Goal: Task Accomplishment & Management: Manage account settings

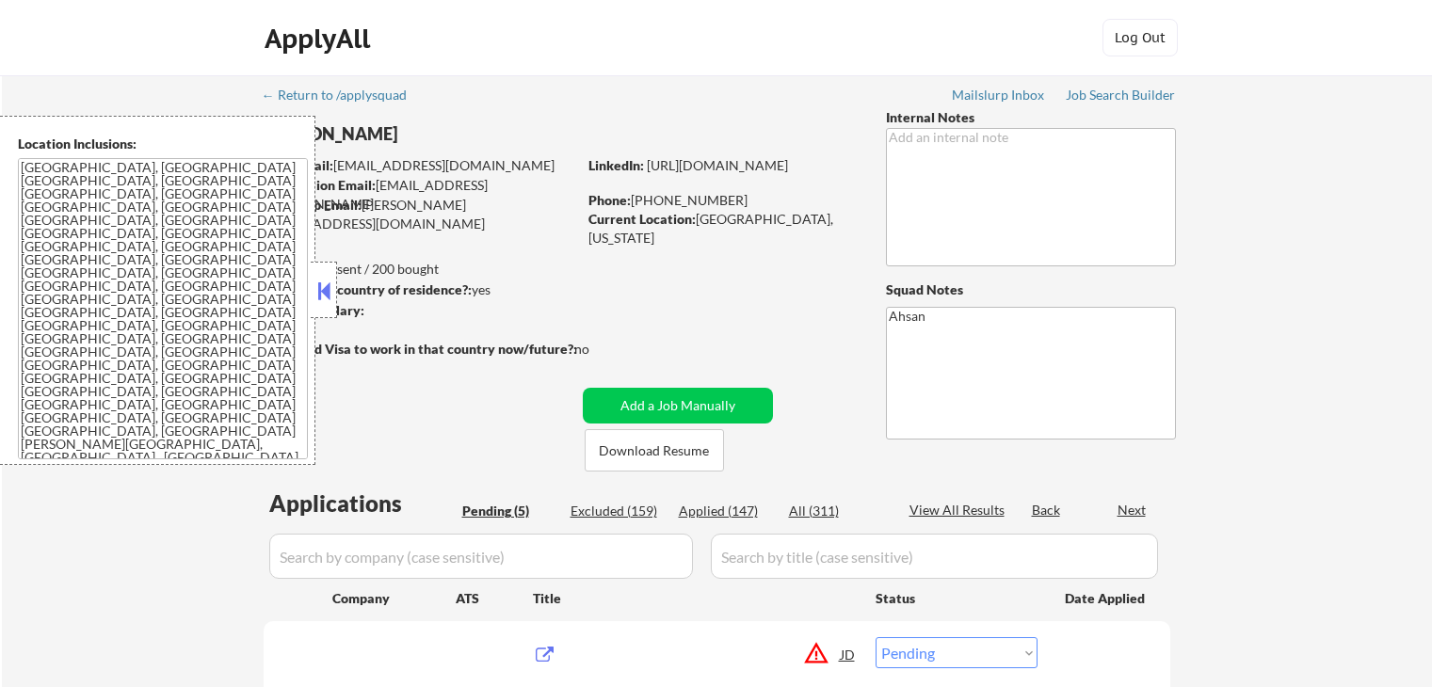
select select ""pending""
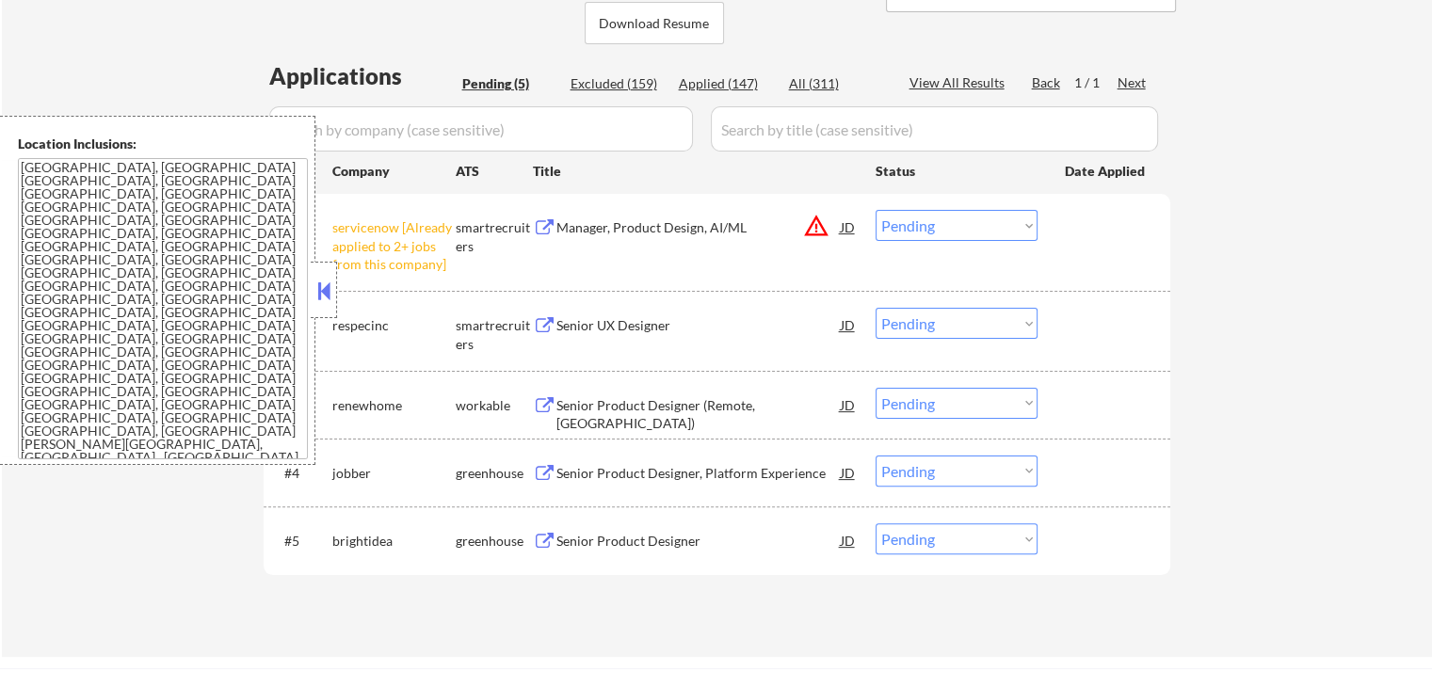
scroll to position [502, 0]
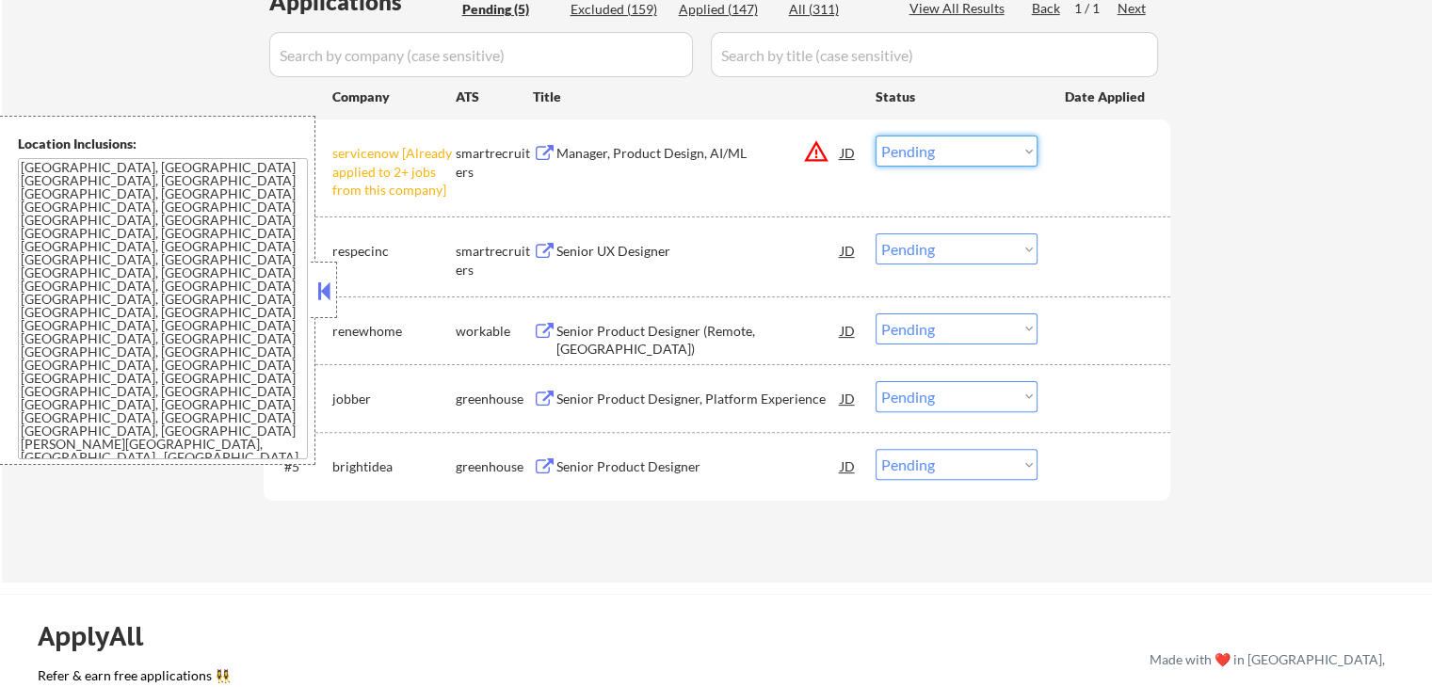
drag, startPoint x: 956, startPoint y: 148, endPoint x: 959, endPoint y: 161, distance: 13.5
click at [956, 148] on select "Choose an option... Pending Applied Excluded (Questions) Excluded (Expired) Exc…" at bounding box center [956, 151] width 162 height 31
click at [875, 136] on select "Choose an option... Pending Applied Excluded (Questions) Excluded (Expired) Exc…" at bounding box center [956, 151] width 162 height 31
click at [581, 260] on div "Senior UX Designer" at bounding box center [698, 250] width 284 height 34
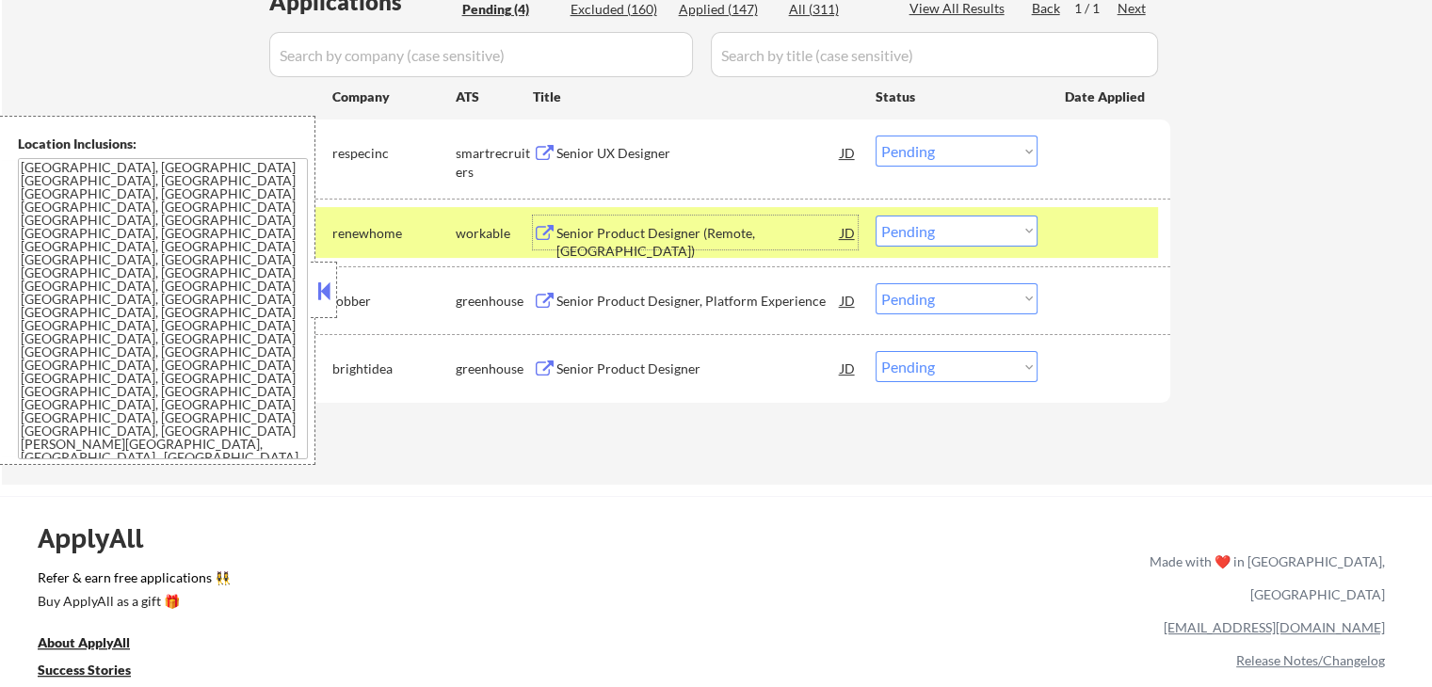
click at [968, 144] on select "Choose an option... Pending Applied Excluded (Questions) Excluded (Expired) Exc…" at bounding box center [956, 151] width 162 height 31
click at [875, 136] on select "Choose an option... Pending Applied Excluded (Questions) Excluded (Expired) Exc…" at bounding box center [956, 151] width 162 height 31
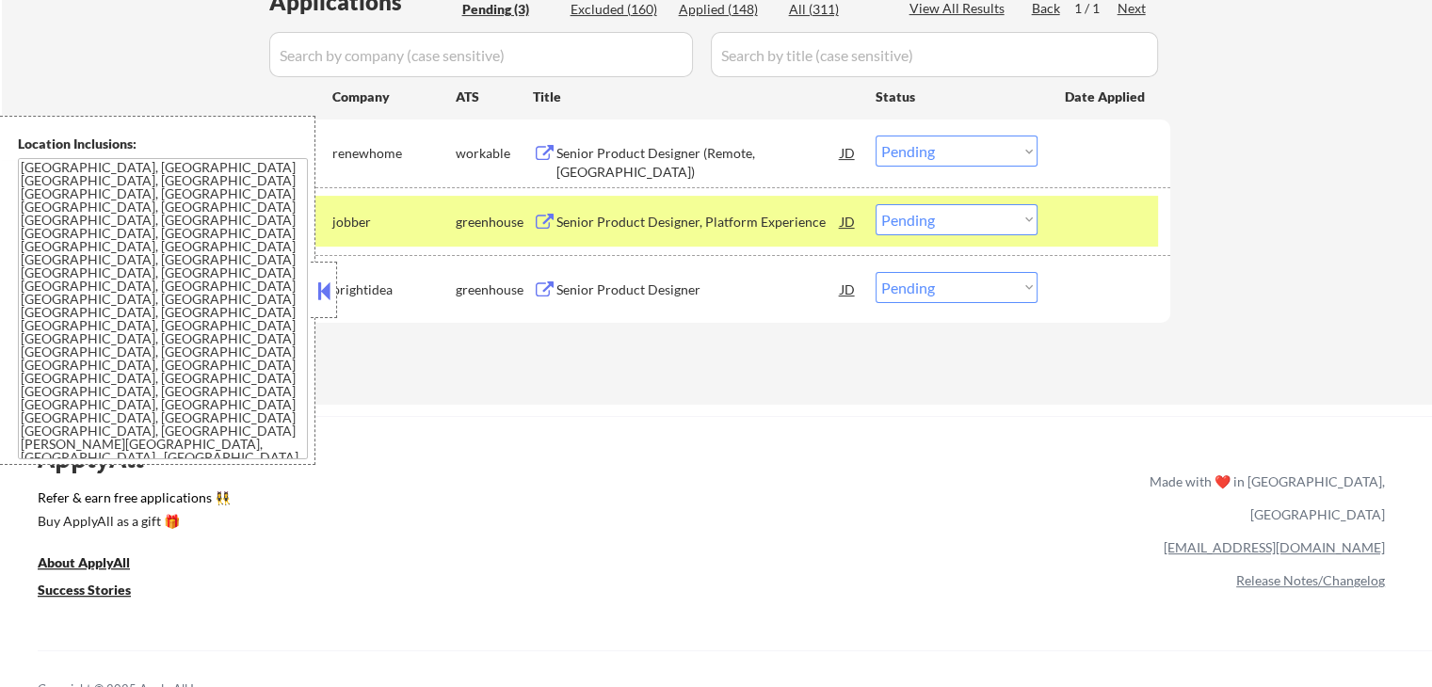
click at [596, 292] on div "Senior Product Designer" at bounding box center [698, 289] width 284 height 19
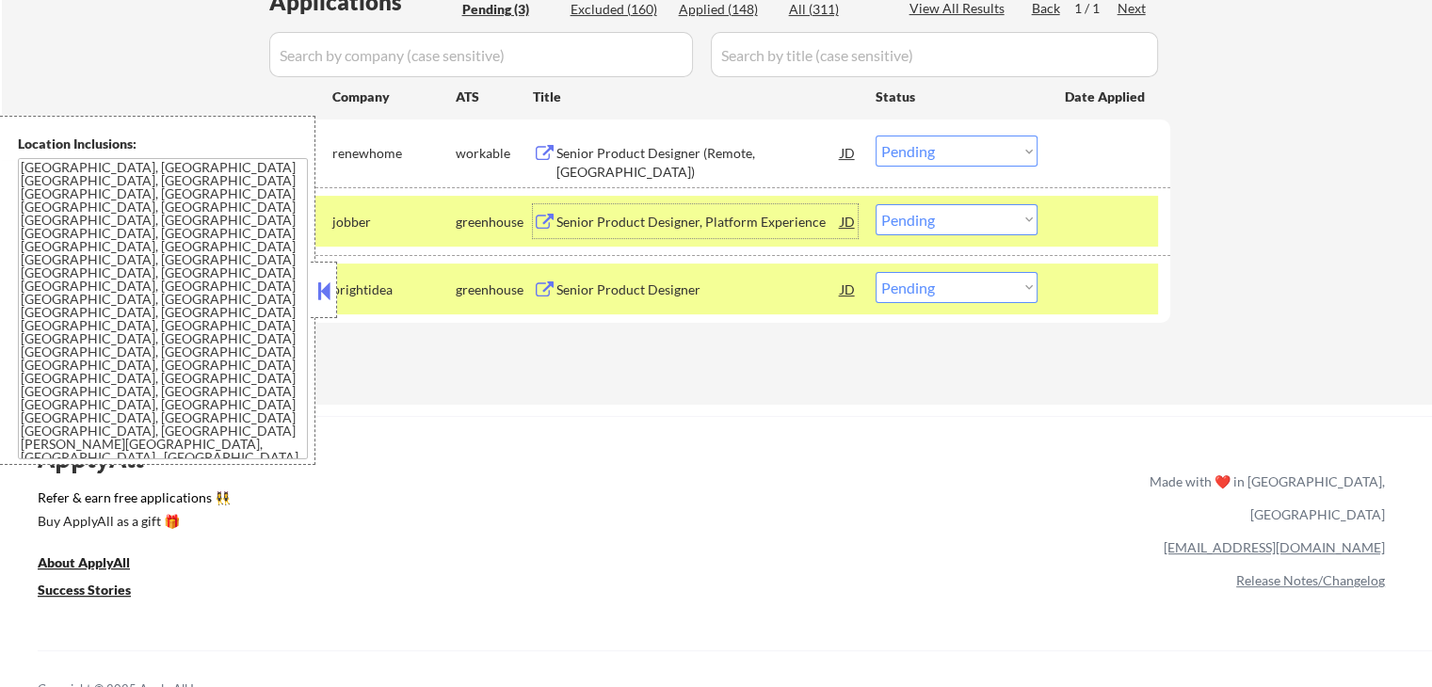
click at [621, 216] on div "Senior Product Designer, Platform Experience" at bounding box center [698, 222] width 284 height 19
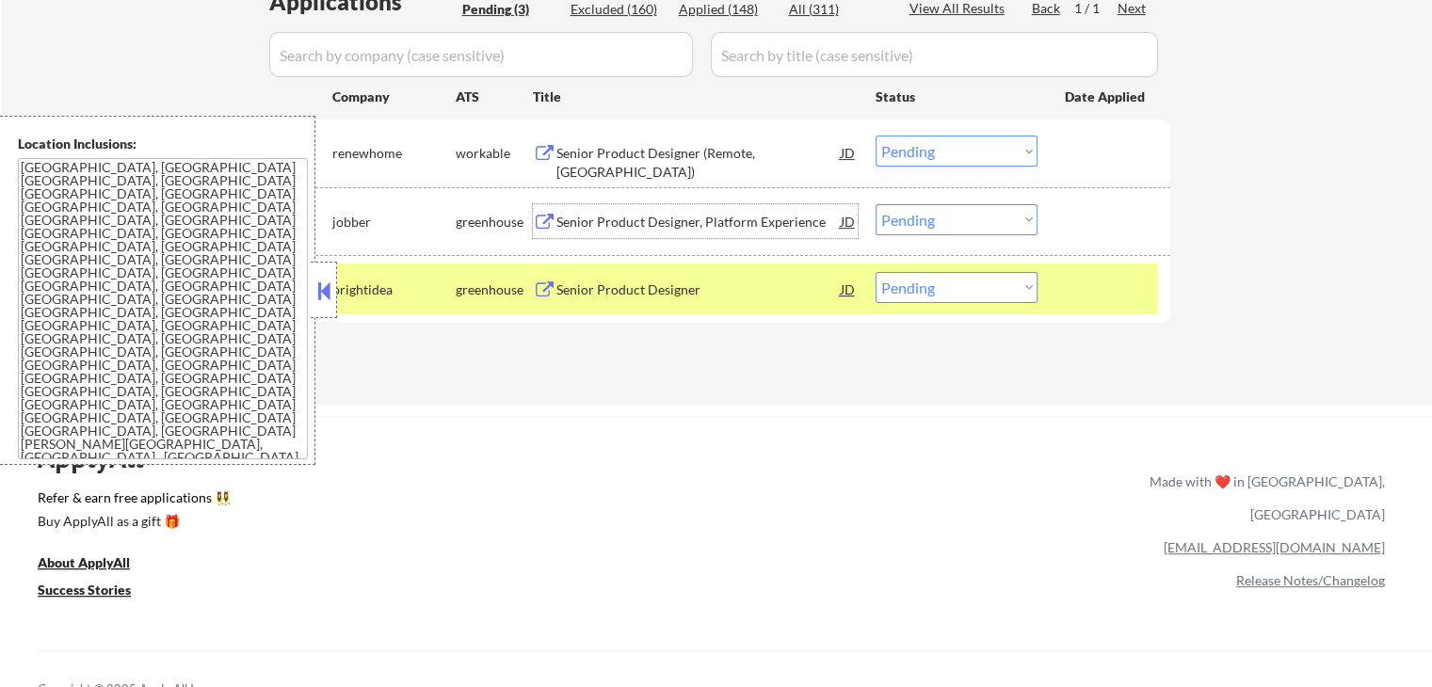
click at [689, 152] on div "Senior Product Designer (Remote, [GEOGRAPHIC_DATA])" at bounding box center [698, 162] width 284 height 37
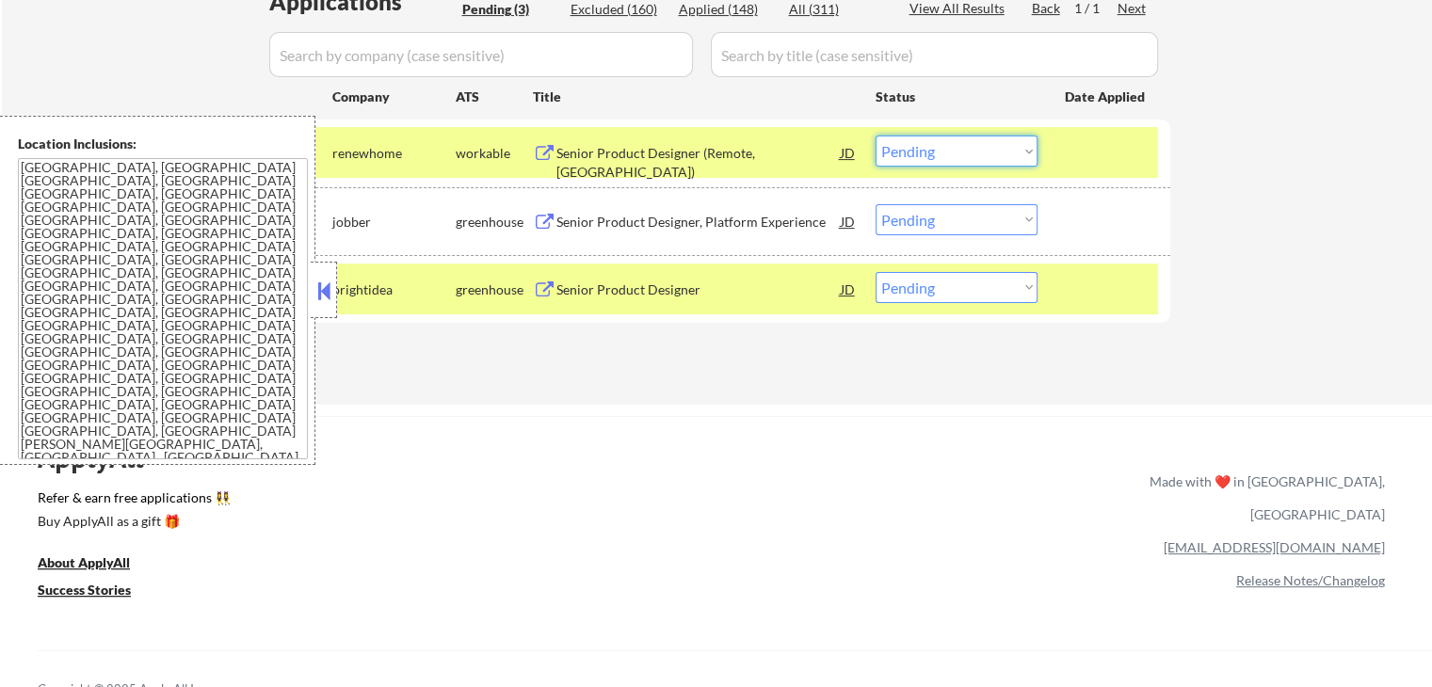
click at [952, 157] on select "Choose an option... Pending Applied Excluded (Questions) Excluded (Expired) Exc…" at bounding box center [956, 151] width 162 height 31
click at [875, 136] on select "Choose an option... Pending Applied Excluded (Questions) Excluded (Expired) Exc…" at bounding box center [956, 151] width 162 height 31
select select ""pending""
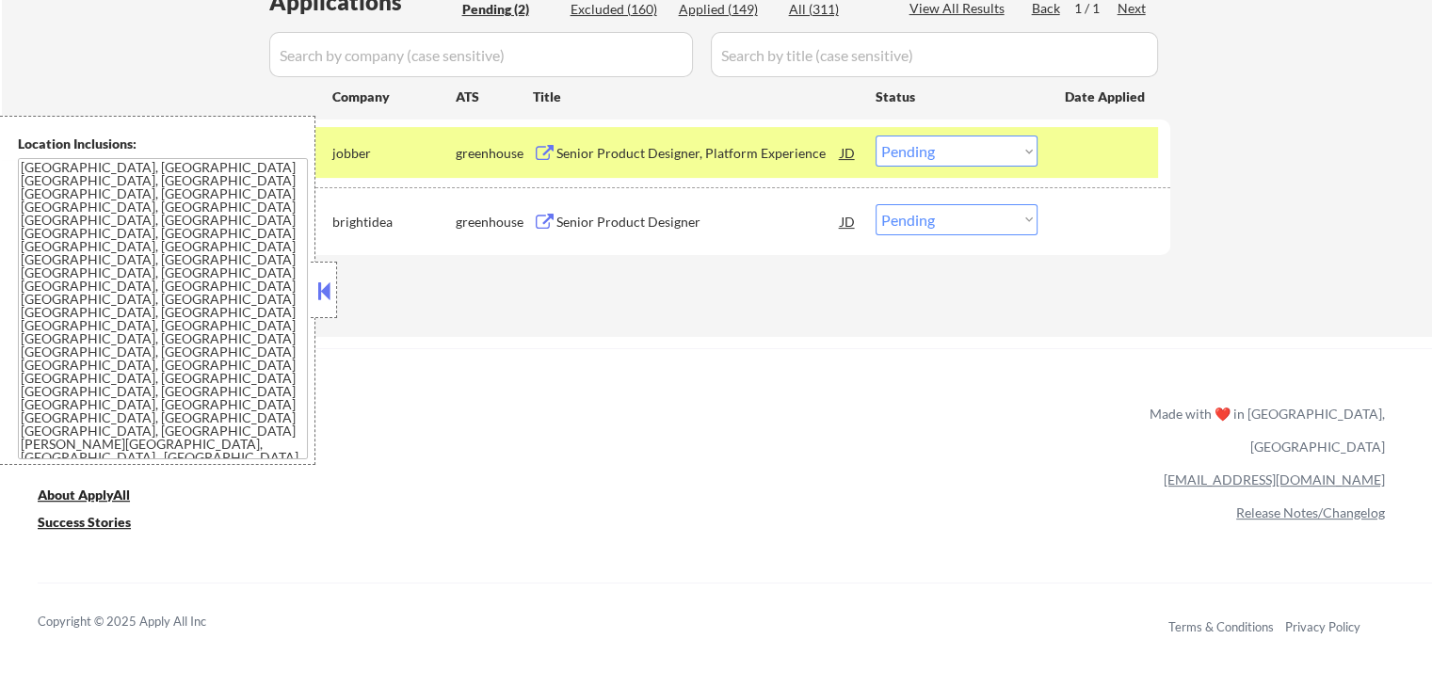
click at [932, 223] on select "Choose an option... Pending Applied Excluded (Questions) Excluded (Expired) Exc…" at bounding box center [956, 219] width 162 height 31
select select ""applied""
click at [875, 204] on select "Choose an option... Pending Applied Excluded (Questions) Excluded (Expired) Exc…" at bounding box center [956, 219] width 162 height 31
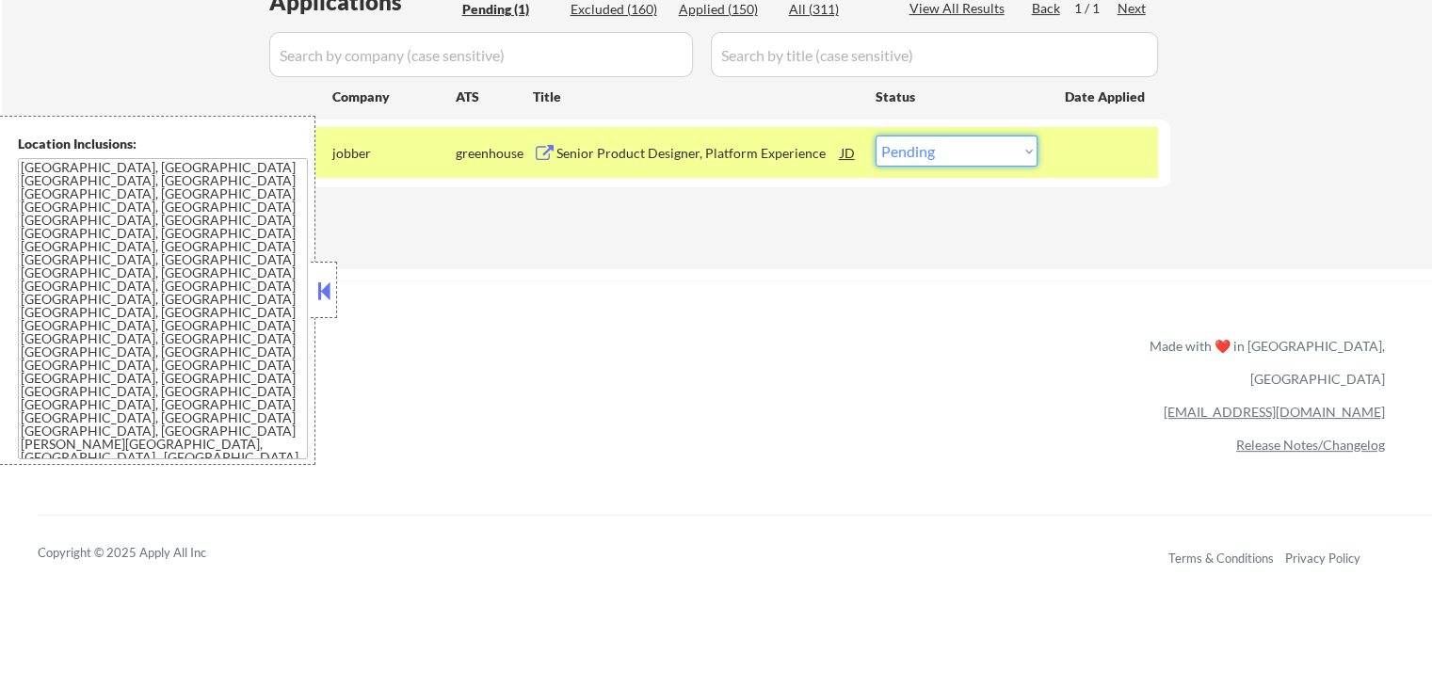
click at [968, 156] on select "Choose an option... Pending Applied Excluded (Questions) Excluded (Expired) Exc…" at bounding box center [956, 151] width 162 height 31
select select ""excluded""
click at [875, 136] on select "Choose an option... Pending Applied Excluded (Questions) Excluded (Expired) Exc…" at bounding box center [956, 151] width 162 height 31
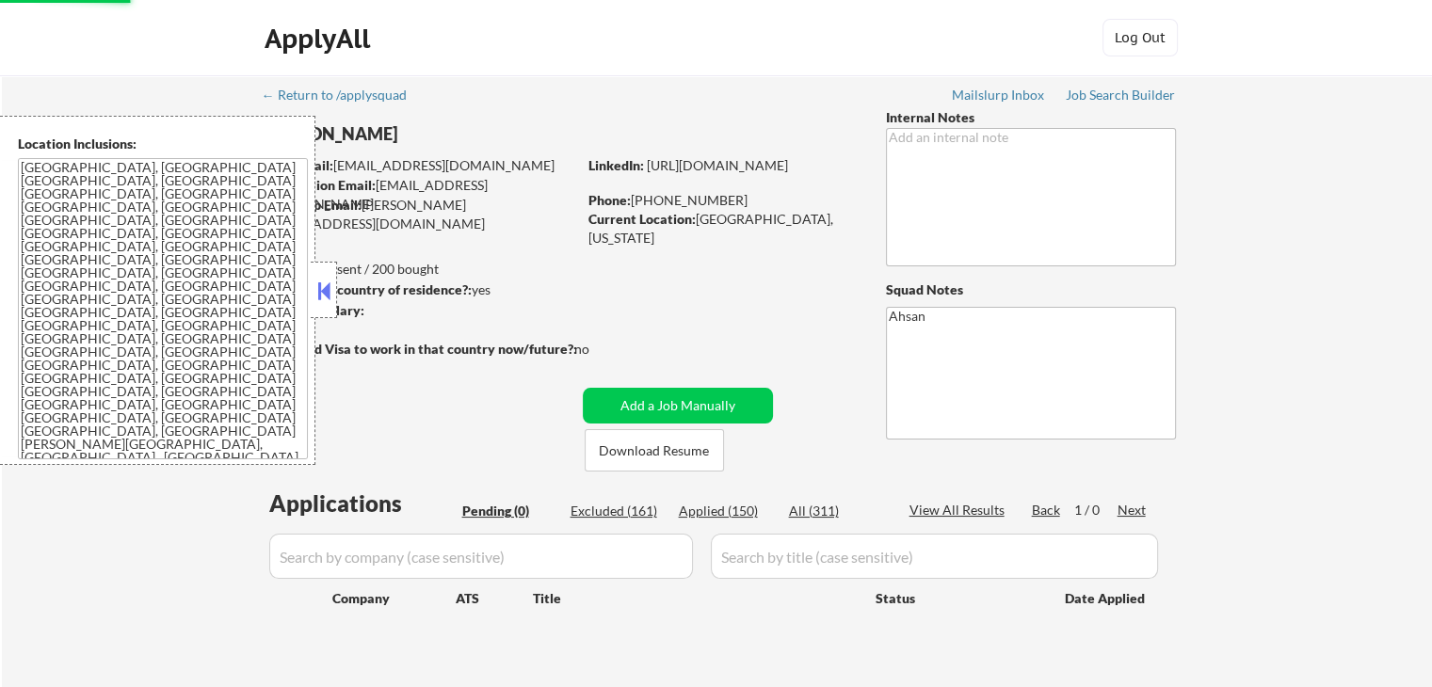
scroll to position [125, 0]
